Goal: Task Accomplishment & Management: Manage account settings

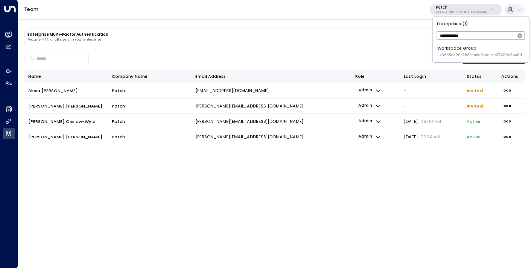
type input "**********"
click at [467, 46] on div "Workspace Group ID: 36c5ec06-2b8e-4dd6-aa1e-c77490e3446d" at bounding box center [479, 51] width 85 height 12
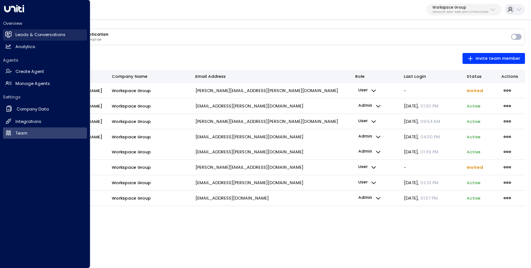
click at [44, 32] on h2 "Leads & Conversations" at bounding box center [40, 35] width 50 height 6
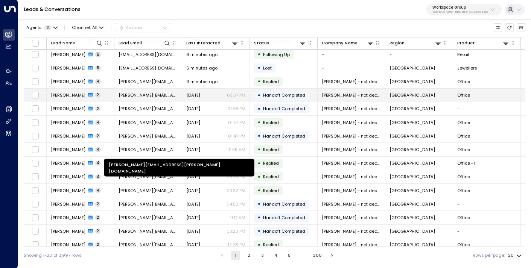
scroll to position [77, 0]
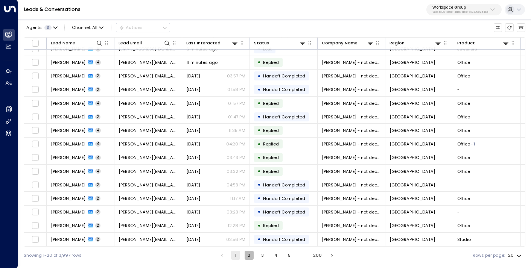
click at [247, 253] on button "2" at bounding box center [248, 255] width 9 height 9
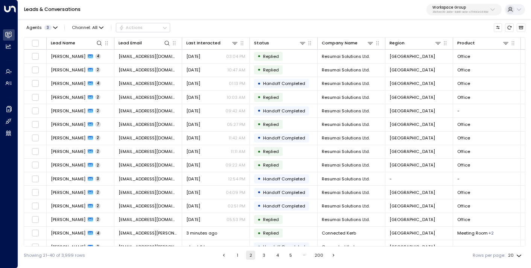
click at [454, 8] on p "Workspace Group" at bounding box center [460, 7] width 56 height 5
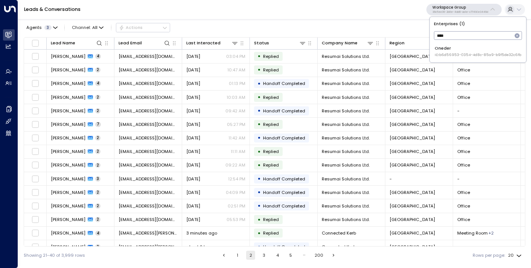
type input "****"
click at [444, 47] on div "Oneder ID: b6d56953-0354-4d8c-85a9-b9f5de32c6fb" at bounding box center [477, 51] width 86 height 12
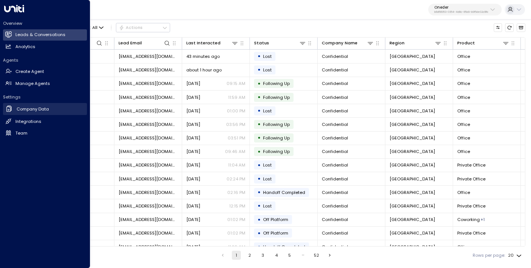
click at [36, 111] on h2 "Company Data" at bounding box center [33, 109] width 32 height 6
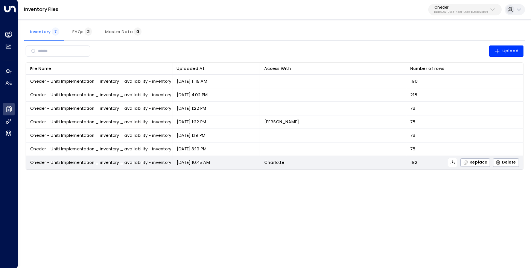
click at [454, 163] on icon at bounding box center [452, 162] width 5 height 5
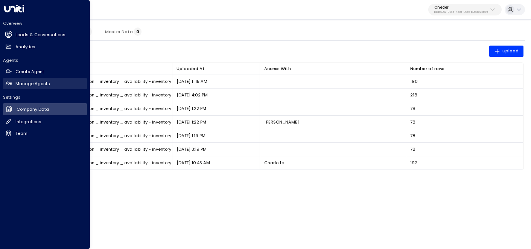
click at [36, 82] on h2 "Manage Agents" at bounding box center [32, 83] width 35 height 6
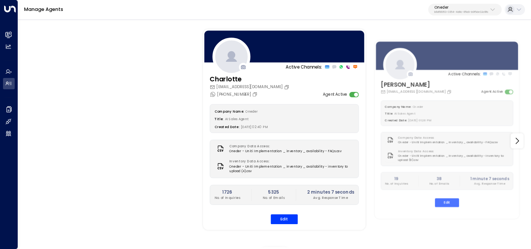
click at [458, 5] on button "Oneder b6d56953-0354-4d8c-85a9-b9f5de32c6fb" at bounding box center [464, 10] width 73 height 12
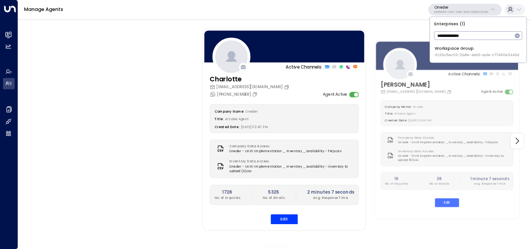
type input "**********"
click at [444, 51] on div "Workspace Group ID: 36c5ec06-2b8e-4dd6-aa1e-c77490e3446d" at bounding box center [476, 51] width 85 height 12
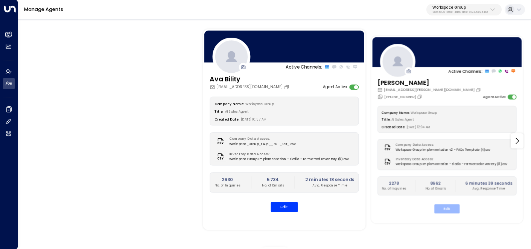
click at [447, 206] on button "Edit" at bounding box center [446, 208] width 25 height 9
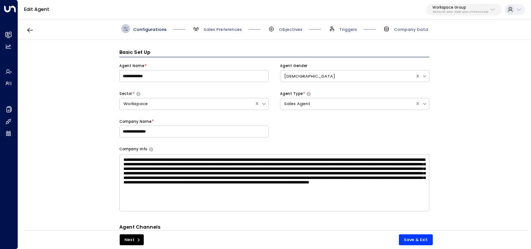
scroll to position [9, 0]
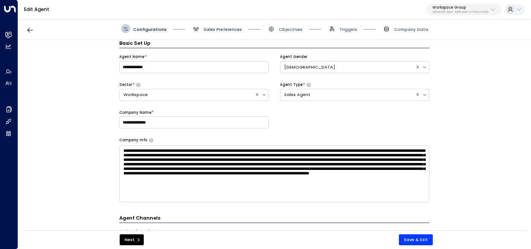
click at [214, 28] on span "Sales Preferences" at bounding box center [222, 29] width 38 height 6
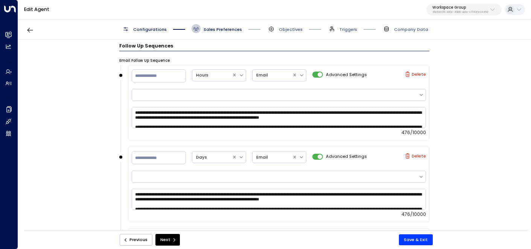
scroll to position [796, 0]
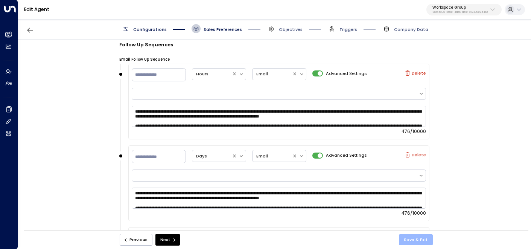
click at [414, 240] on button "Save & Exit" at bounding box center [416, 239] width 34 height 11
